Goal: Navigation & Orientation: Find specific page/section

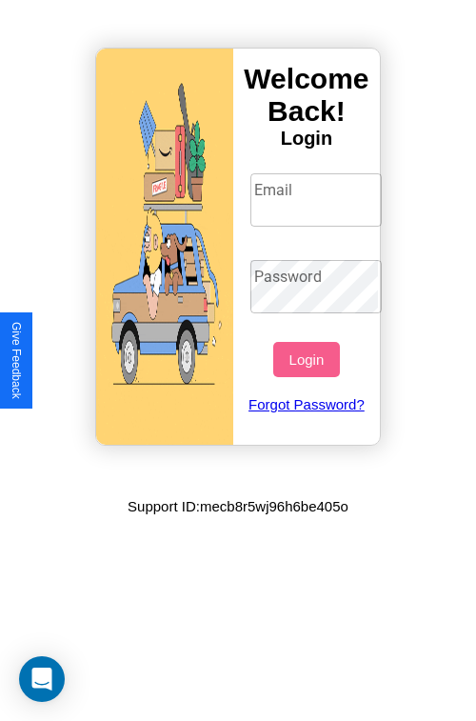
click at [318, 199] on input "Email" at bounding box center [316, 199] width 132 height 53
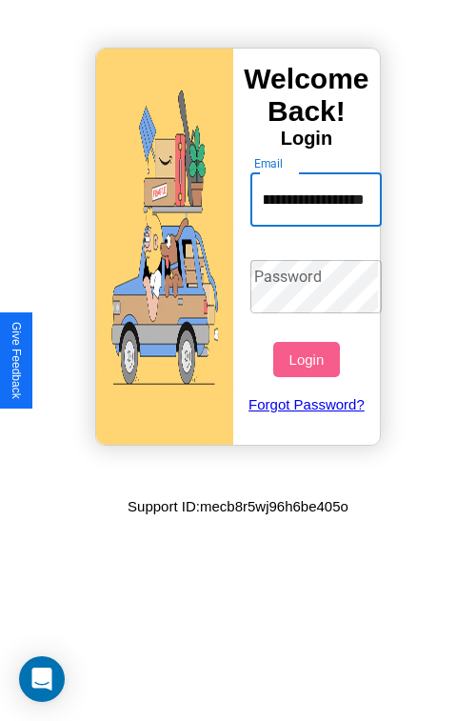
scroll to position [0, 110]
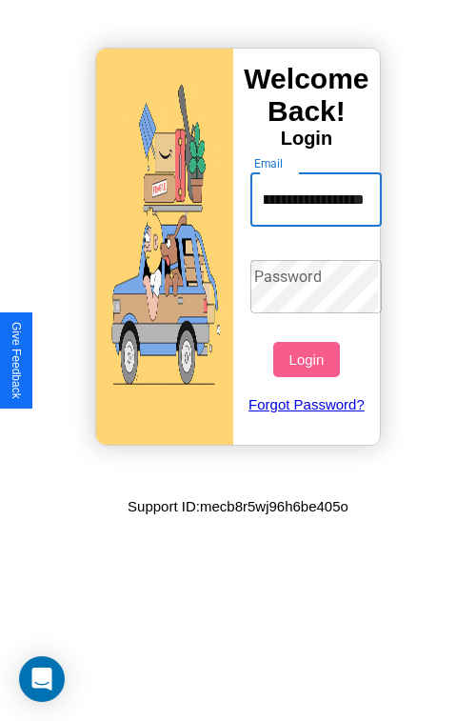
type input "**********"
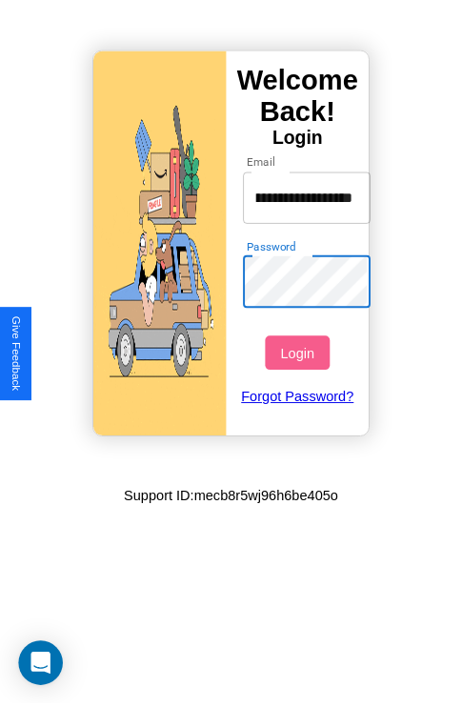
scroll to position [0, 0]
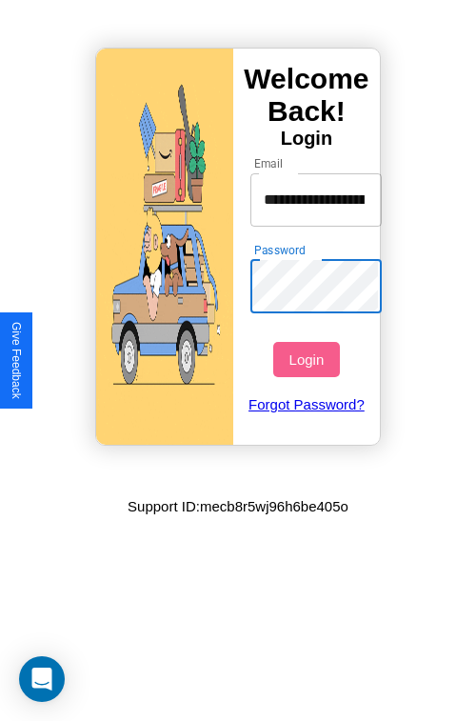
click at [309, 359] on button "Login" at bounding box center [306, 359] width 66 height 35
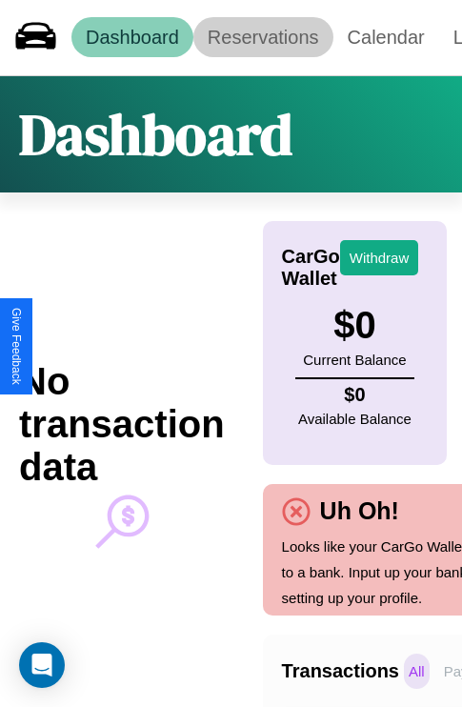
click at [263, 37] on link "Reservations" at bounding box center [263, 37] width 140 height 40
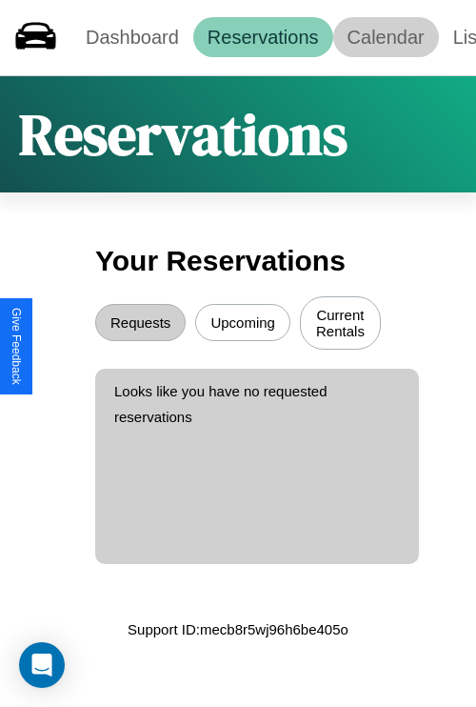
click at [386, 37] on link "Calendar" at bounding box center [386, 37] width 106 height 40
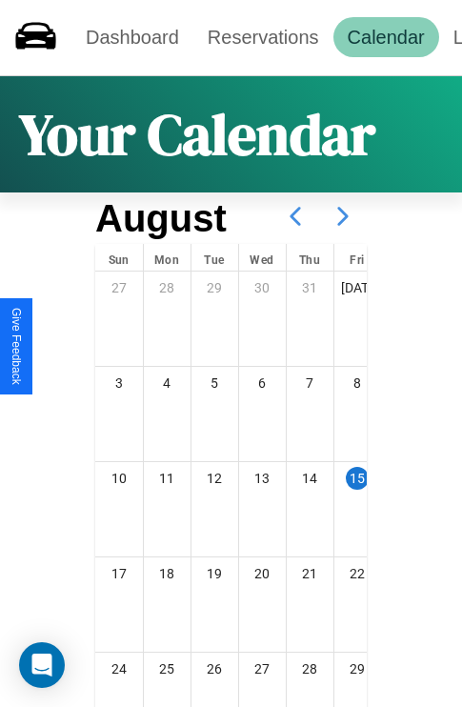
click at [343, 216] on icon at bounding box center [343, 216] width 48 height 48
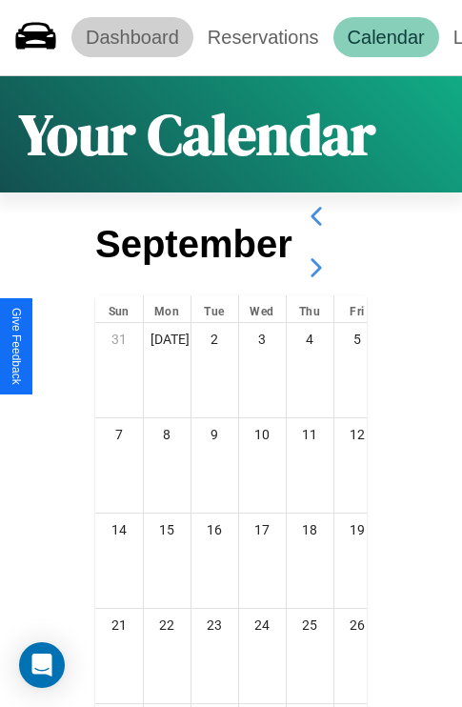
click at [131, 37] on link "Dashboard" at bounding box center [132, 37] width 122 height 40
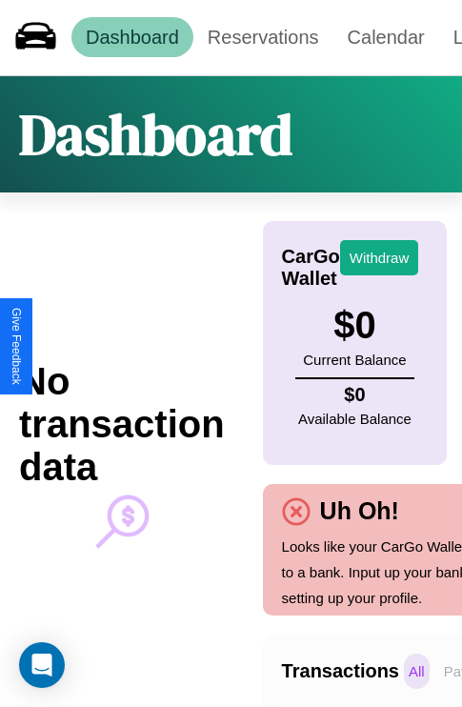
scroll to position [0, 135]
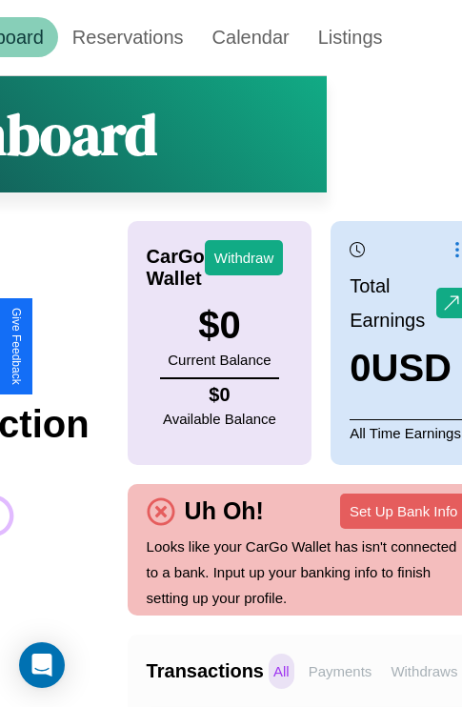
click at [424, 670] on p "Withdraws" at bounding box center [424, 670] width 76 height 35
click at [340, 670] on p "Payments" at bounding box center [340, 670] width 73 height 35
